Goal: Task Accomplishment & Management: Use online tool/utility

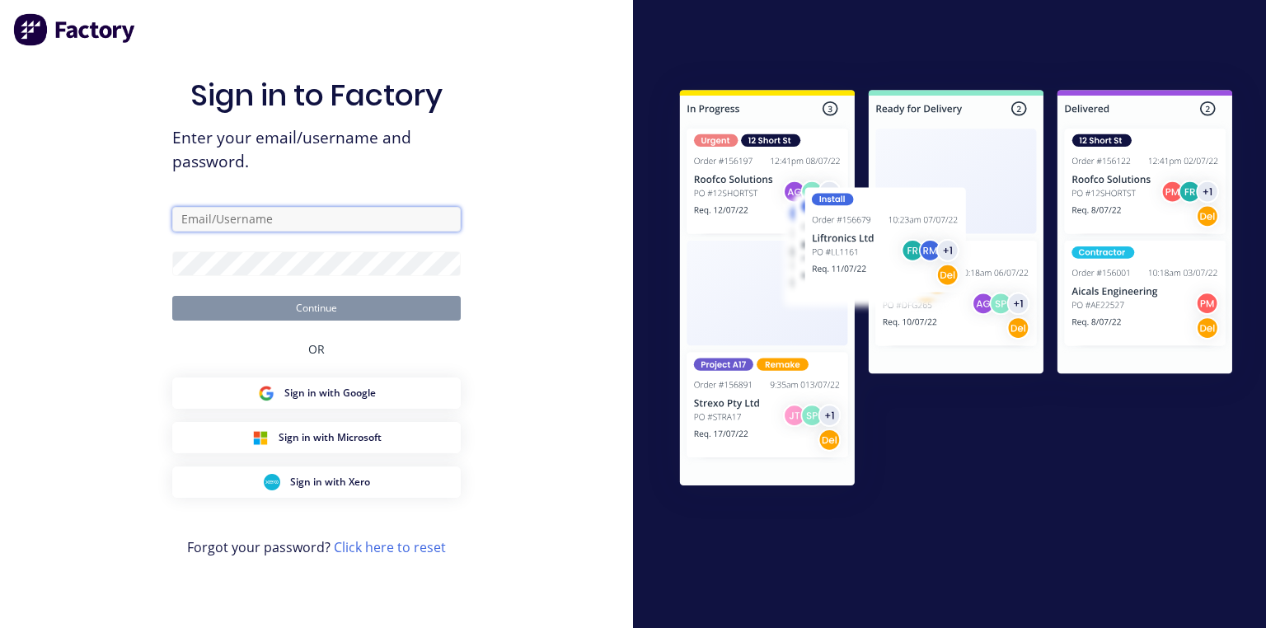
click at [292, 218] on input "text" at bounding box center [316, 219] width 288 height 25
type input "[PERSON_NAME][EMAIL_ADDRESS][DOMAIN_NAME]"
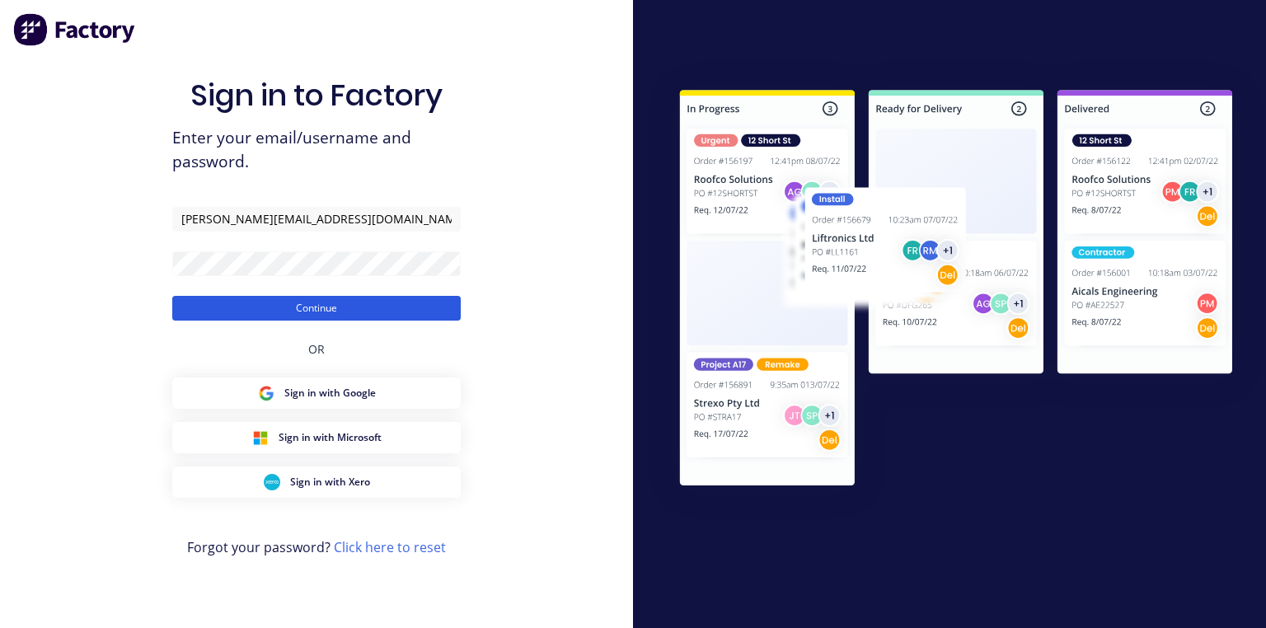
click at [323, 307] on button "Continue" at bounding box center [316, 308] width 288 height 25
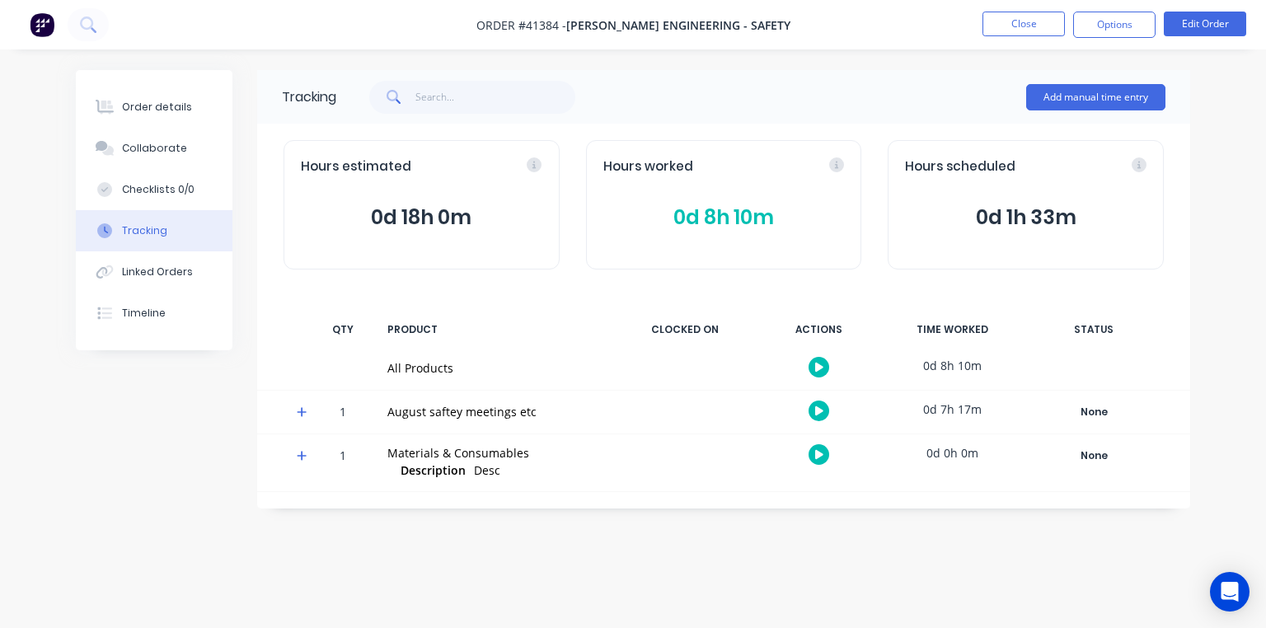
click at [310, 418] on span at bounding box center [305, 414] width 16 height 16
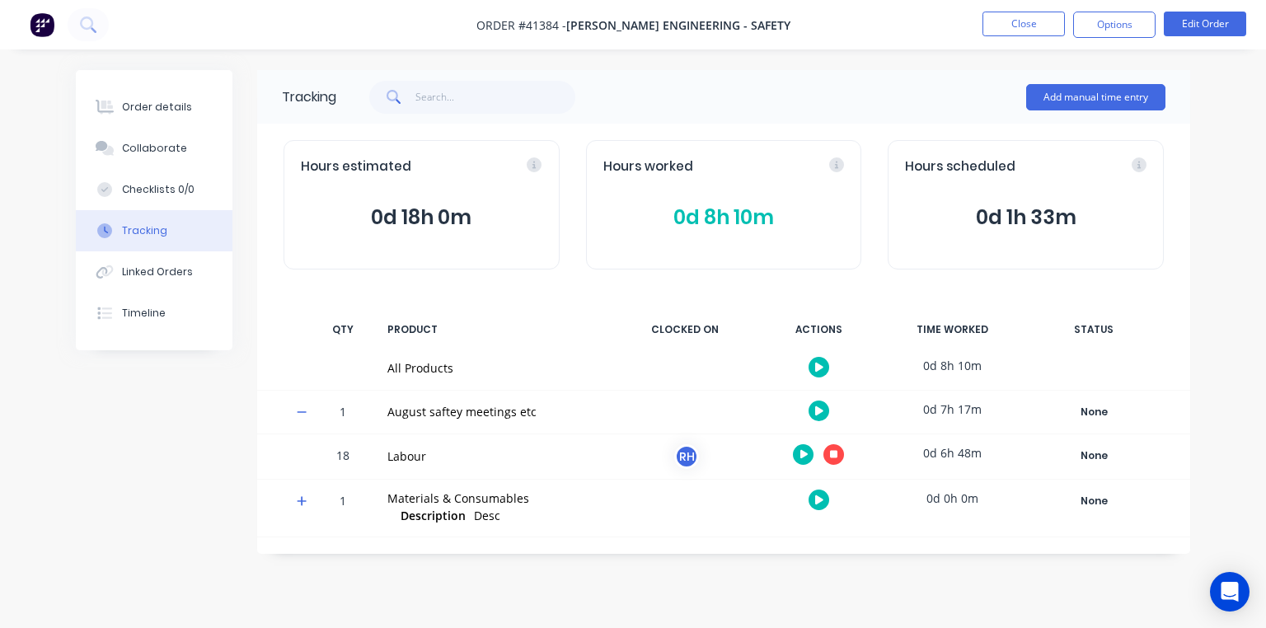
click at [834, 454] on icon at bounding box center [834, 454] width 8 height 8
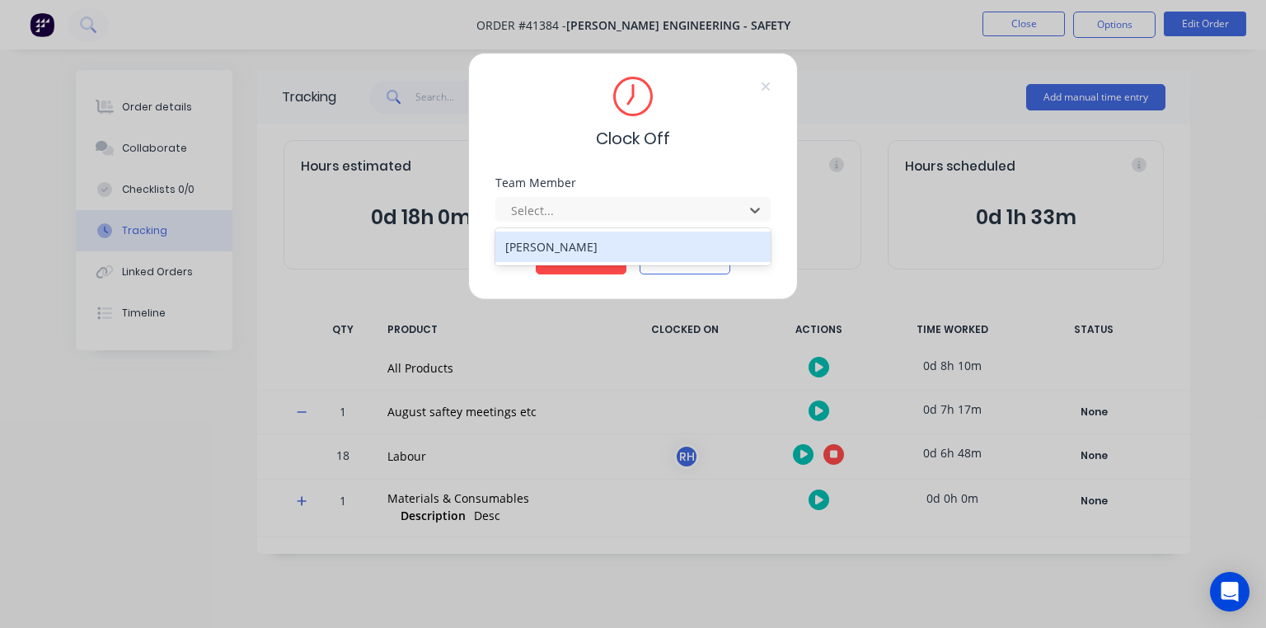
click at [603, 241] on div "[PERSON_NAME]" at bounding box center [632, 247] width 275 height 30
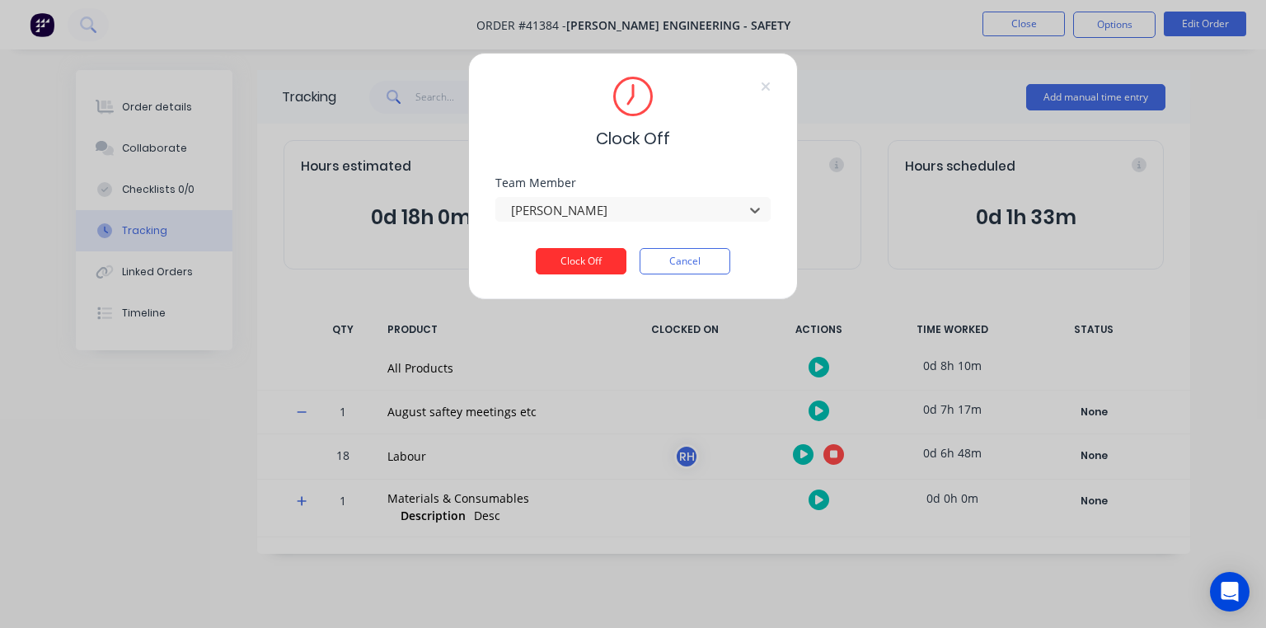
click at [571, 271] on button "Clock Off" at bounding box center [581, 261] width 91 height 26
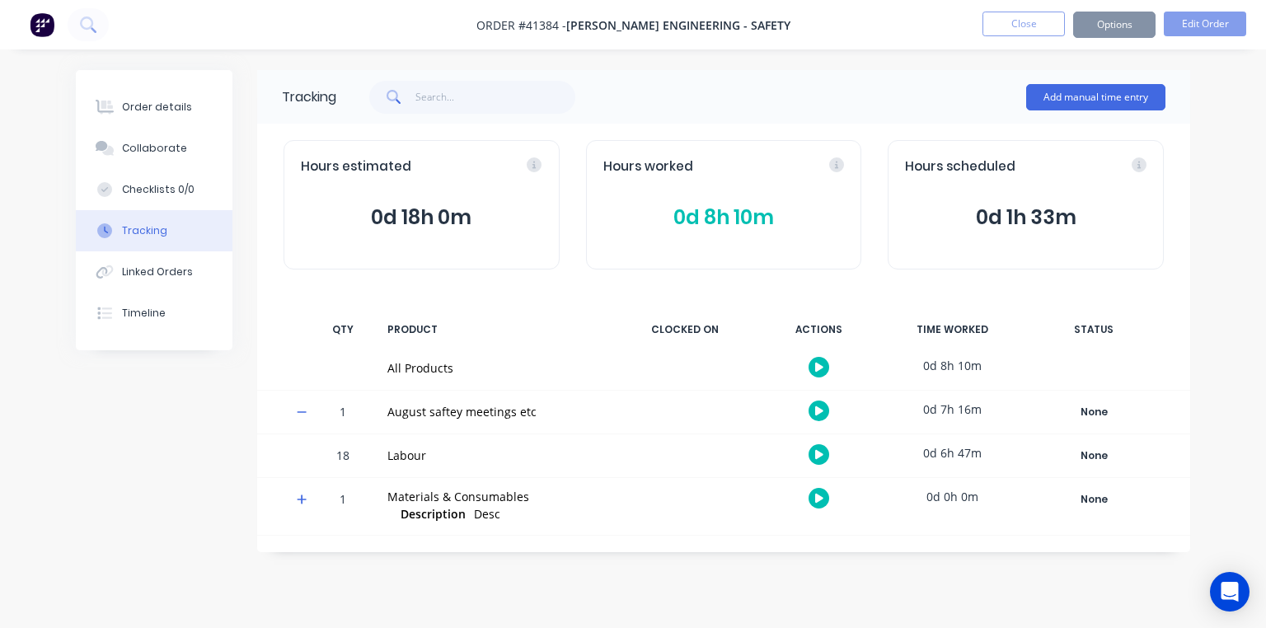
click at [49, 27] on img at bounding box center [42, 24] width 25 height 25
